Goal: Understand process/instructions: Learn how to perform a task or action

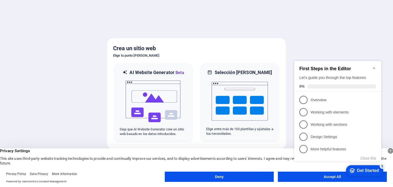
click div "checkmark Get Started 5 First Steps in the Editor Let's guide you through the t…"
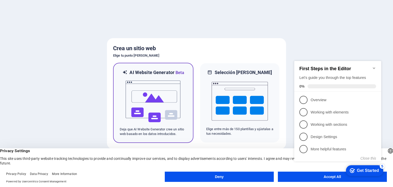
click at [162, 100] on img at bounding box center [153, 101] width 56 height 51
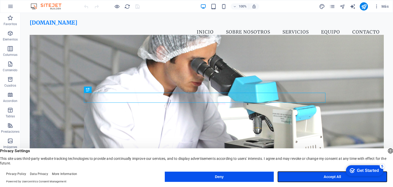
click at [322, 177] on button "Accept All" at bounding box center [332, 176] width 109 height 10
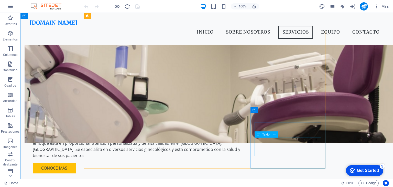
scroll to position [301, 0]
